Goal: Information Seeking & Learning: Find specific fact

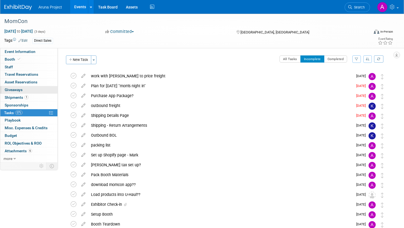
click at [15, 93] on link "0 Giveaways 0" at bounding box center [28, 89] width 57 height 7
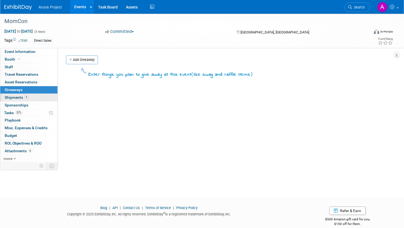
click at [13, 98] on span "Shipments 1" at bounding box center [17, 97] width 24 height 4
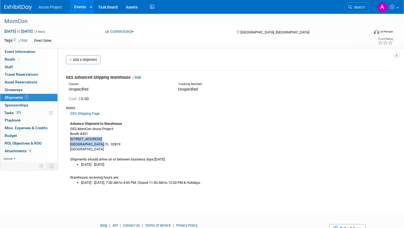
drag, startPoint x: 70, startPoint y: 139, endPoint x: 102, endPoint y: 142, distance: 32.2
click at [102, 142] on div "GES Shipping Page Advance Shipment to Warehouse GES MomCon Aruna Project Booth …" at bounding box center [227, 148] width 323 height 75
click at [98, 140] on div "GES Shipping Page Advance Shipment to Warehouse GES MomCon Aruna Project Booth …" at bounding box center [227, 148] width 323 height 75
drag, startPoint x: 102, startPoint y: 142, endPoint x: 70, endPoint y: 141, distance: 31.9
click at [70, 141] on div "GES Shipping Page Advance Shipment to Warehouse GES MomCon Aruna Project Booth …" at bounding box center [227, 148] width 323 height 75
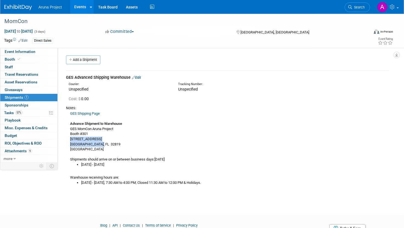
copy div "[STREET_ADDRESS]"
drag, startPoint x: 79, startPoint y: 143, endPoint x: 305, endPoint y: 1, distance: 266.8
click at [0, 0] on body "Aruna Project Events Add Event Bulk Upload Events Shareable Event Boards Recent…" at bounding box center [202, 114] width 404 height 228
click at [93, 121] on div "GES Shipping Page Advance Shipment to Warehouse GES MomCon Aruna Project Booth …" at bounding box center [227, 148] width 323 height 75
drag, startPoint x: 69, startPoint y: 129, endPoint x: 115, endPoint y: 128, distance: 45.3
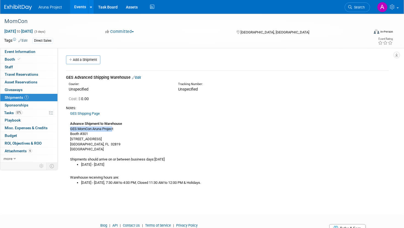
click at [114, 129] on div "GES Shipping Page Advance Shipment to Warehouse GES MomCon Aruna Project Booth …" at bounding box center [227, 148] width 323 height 75
copy div "GES MomCon Aruna Project"
drag, startPoint x: 111, startPoint y: 128, endPoint x: 278, endPoint y: 1, distance: 209.6
click at [0, 0] on body "Aruna Project Events Add Event Bulk Upload Events Shareable Event Boards Recent…" at bounding box center [202, 114] width 404 height 228
drag, startPoint x: 89, startPoint y: 144, endPoint x: 103, endPoint y: 143, distance: 14.3
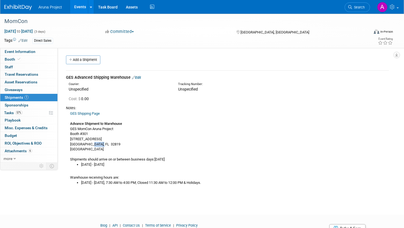
click at [103, 143] on div "GES Shipping Page Advance Shipment to Warehouse GES MomCon Aruna Project Booth …" at bounding box center [227, 148] width 323 height 75
copy div "32819"
drag, startPoint x: 95, startPoint y: 144, endPoint x: 284, endPoint y: 0, distance: 237.5
click at [0, 0] on body "Aruna Project Events Add Event Bulk Upload Events Shareable Event Boards Recent…" at bounding box center [202, 114] width 404 height 228
click at [89, 131] on div "GES Shipping Page Advance Shipment to Warehouse GES MomCon Aruna Project Booth …" at bounding box center [227, 148] width 323 height 75
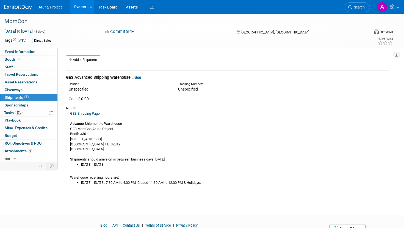
drag, startPoint x: 70, startPoint y: 138, endPoint x: 104, endPoint y: 139, distance: 34.0
click at [104, 139] on div "GES Shipping Page Advance Shipment to Warehouse GES MomCon Aruna Project Booth …" at bounding box center [227, 148] width 323 height 75
copy div "[STREET_ADDRESS]"
drag, startPoint x: 104, startPoint y: 139, endPoint x: 290, endPoint y: 1, distance: 231.2
click at [0, 0] on body "Aruna Project Events Add Event Bulk Upload Events Shareable Event Boards Recent…" at bounding box center [202, 114] width 404 height 228
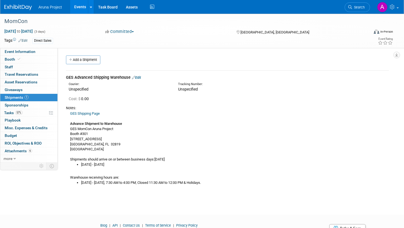
click at [143, 135] on div "GES Shipping Page Advance Shipment to Warehouse GES MomCon Aruna Project Booth …" at bounding box center [227, 148] width 323 height 75
